Goal: Information Seeking & Learning: Learn about a topic

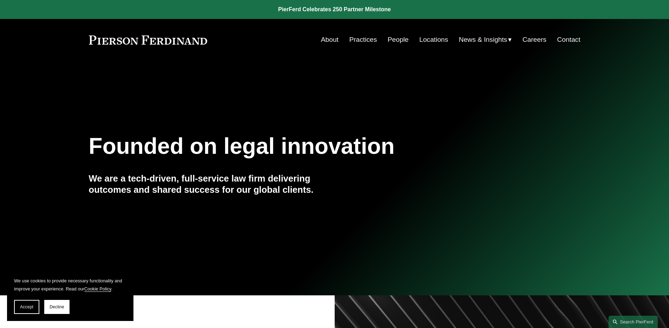
click at [388, 39] on link "People" at bounding box center [398, 39] width 21 height 13
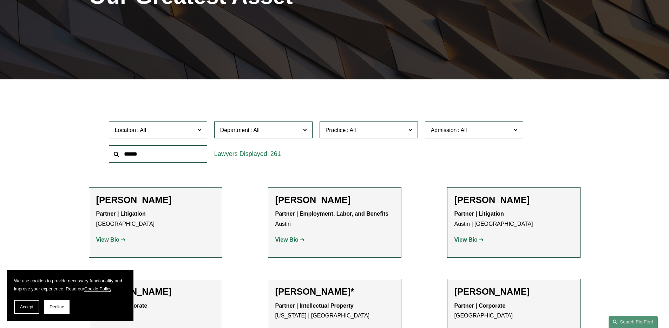
scroll to position [163, 0]
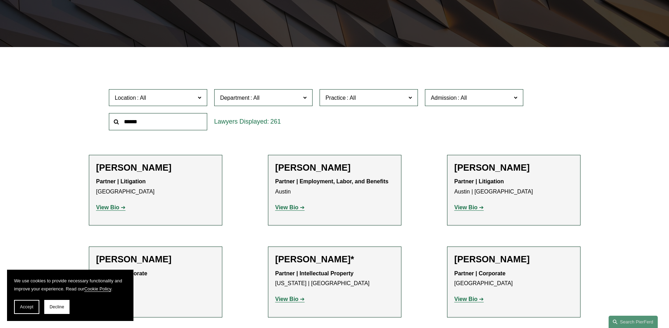
click at [388, 96] on span "Practice" at bounding box center [366, 97] width 80 height 9
click at [285, 95] on span "Department" at bounding box center [260, 97] width 80 height 9
click at [0, 0] on link "Litigation" at bounding box center [0, 0] width 0 height 0
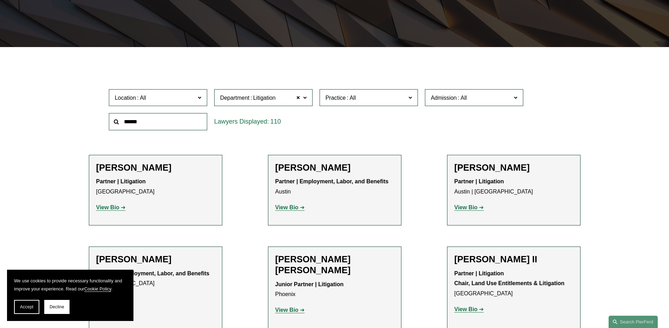
click at [188, 120] on input "text" at bounding box center [158, 121] width 98 height 17
click at [389, 96] on span "Practice" at bounding box center [366, 97] width 80 height 9
click at [462, 97] on span at bounding box center [462, 98] width 11 height 6
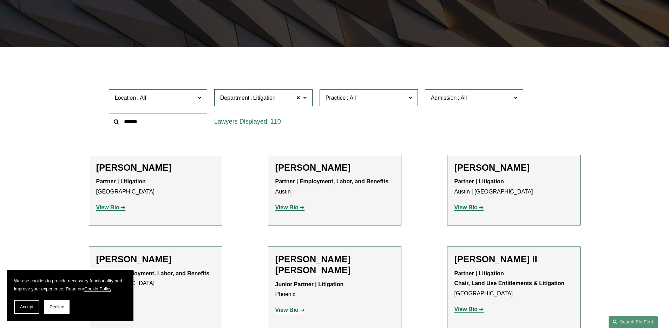
click at [0, 0] on link "[US_STATE]" at bounding box center [0, 0] width 0 height 0
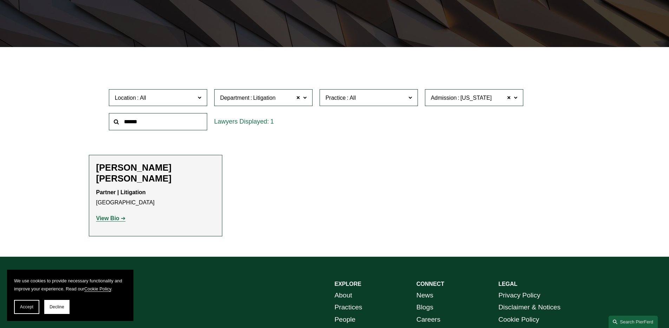
click at [117, 215] on strong "View Bio" at bounding box center [107, 218] width 23 height 6
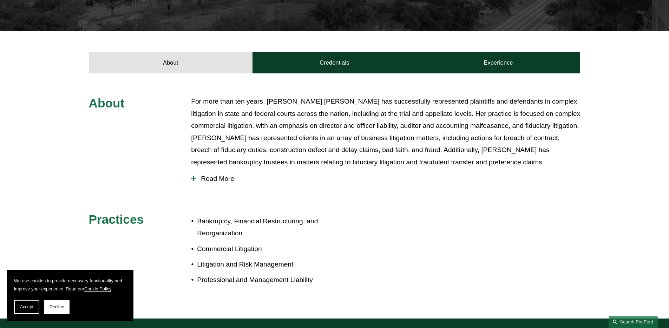
scroll to position [230, 0]
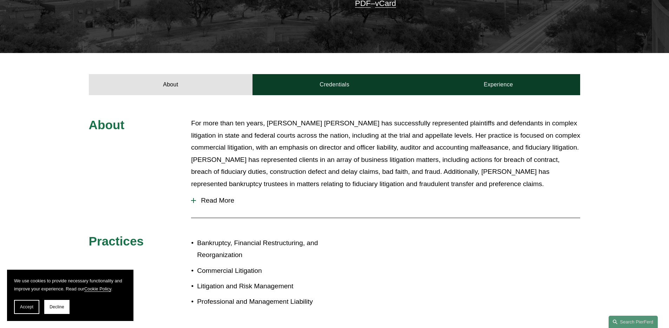
click at [231, 197] on span "Read More" at bounding box center [388, 201] width 384 height 8
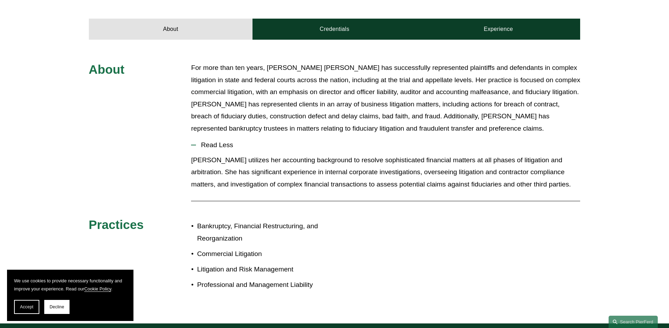
scroll to position [291, 0]
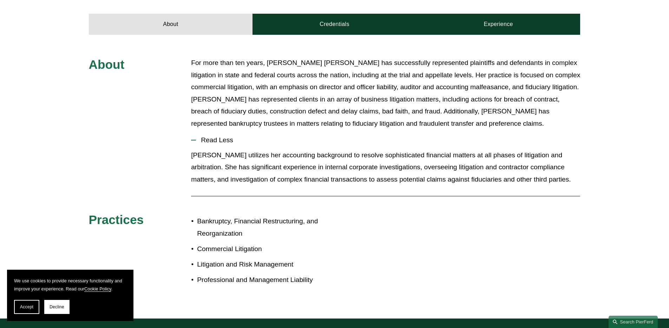
click at [275, 149] on p "[PERSON_NAME] utilizes her accounting background to resolve sophisticated finan…" at bounding box center [385, 167] width 389 height 37
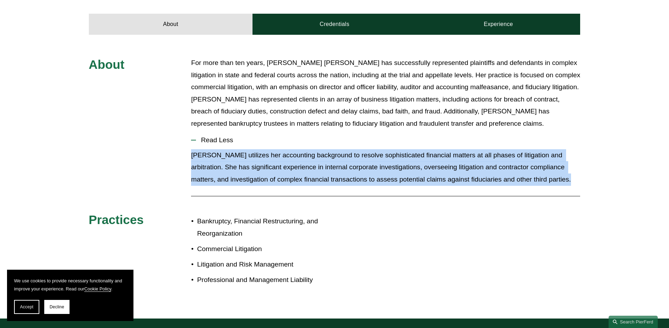
click at [275, 149] on p "[PERSON_NAME] utilizes her accounting background to resolve sophisticated finan…" at bounding box center [385, 167] width 389 height 37
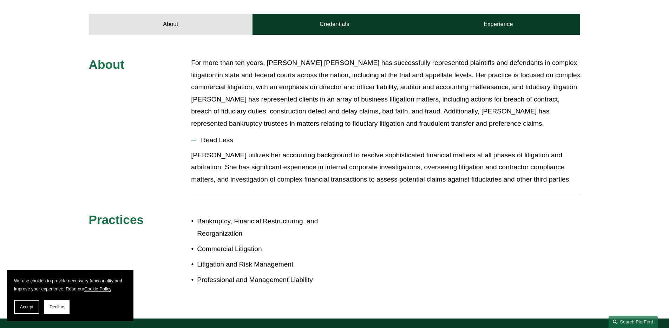
click at [275, 149] on p "[PERSON_NAME] utilizes her accounting background to resolve sophisticated finan…" at bounding box center [385, 167] width 389 height 37
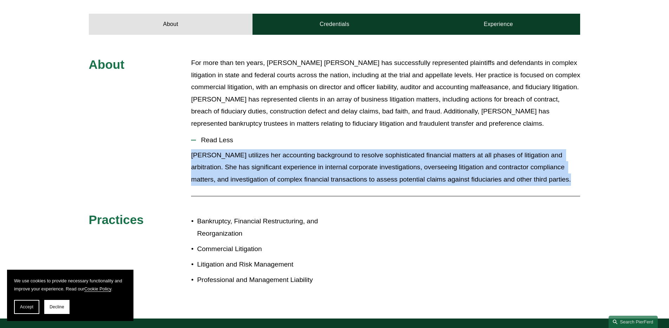
click at [275, 149] on p "[PERSON_NAME] utilizes her accounting background to resolve sophisticated finan…" at bounding box center [385, 167] width 389 height 37
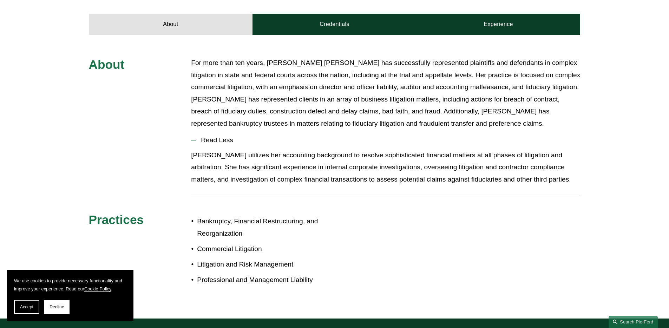
click at [275, 149] on p "[PERSON_NAME] utilizes her accounting background to resolve sophisticated finan…" at bounding box center [385, 167] width 389 height 37
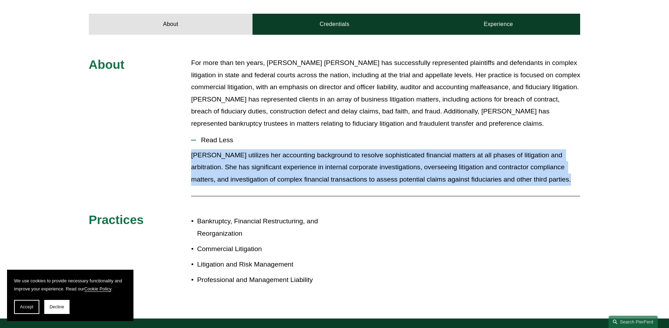
click at [275, 149] on p "[PERSON_NAME] utilizes her accounting background to resolve sophisticated finan…" at bounding box center [385, 167] width 389 height 37
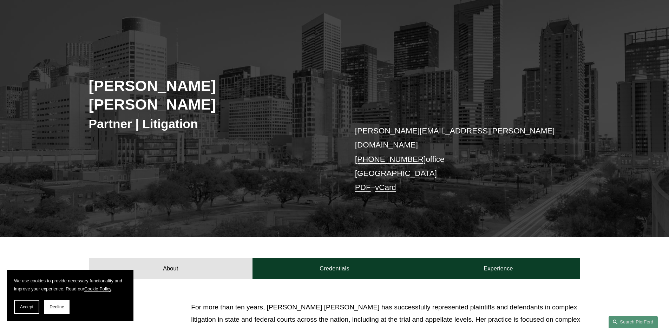
scroll to position [45, 0]
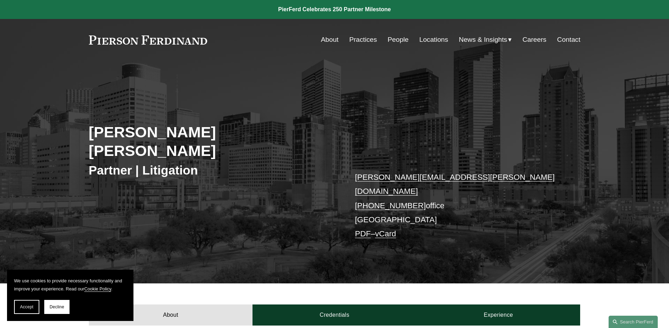
scroll to position [45, 0]
